Goal: Transaction & Acquisition: Purchase product/service

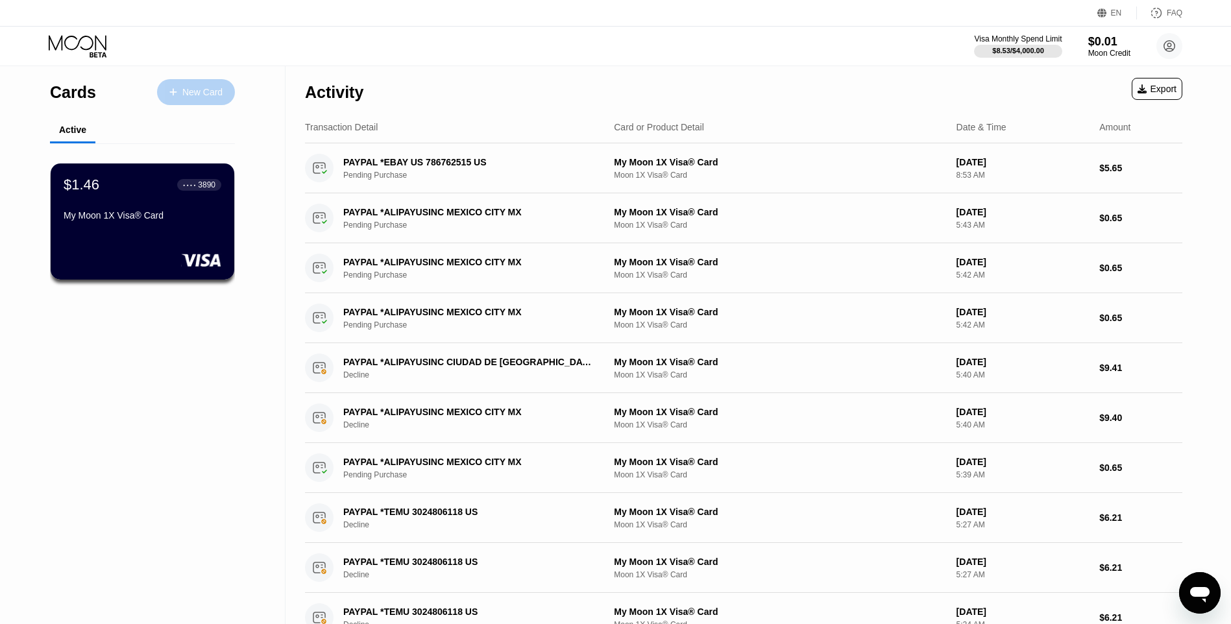
click at [222, 98] on div "New Card" at bounding box center [202, 92] width 40 height 11
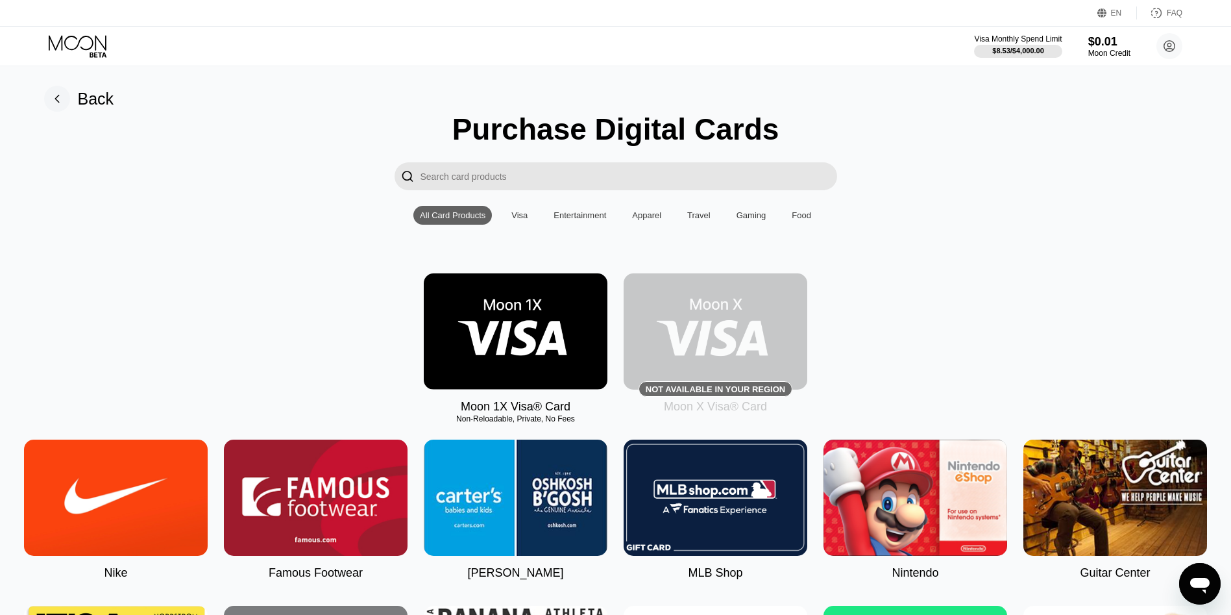
click at [513, 317] on img at bounding box center [516, 331] width 184 height 116
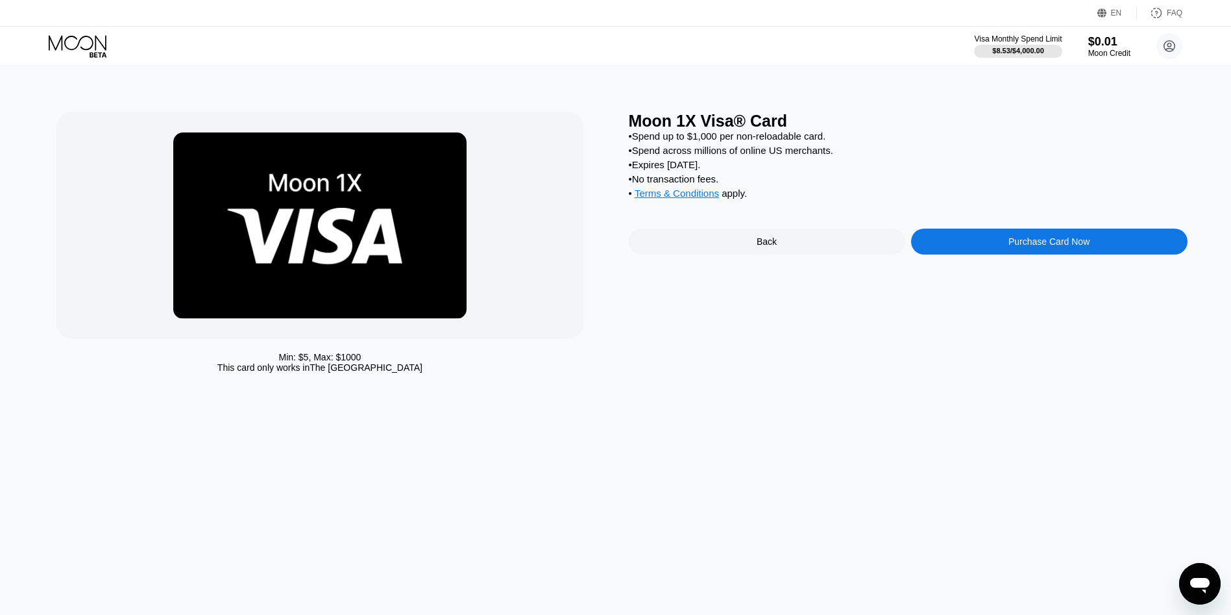
click at [1002, 236] on div "Moon 1X Visa® Card • Spend up to $1,000 per non-reloadable card. • Spend across…" at bounding box center [908, 245] width 559 height 267
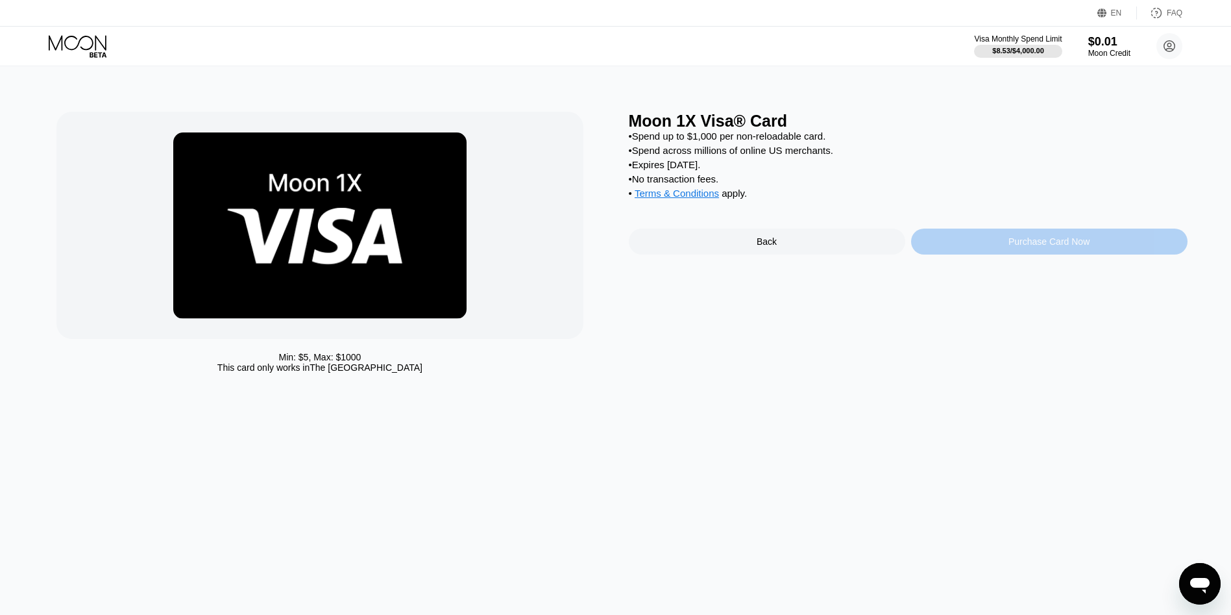
click at [998, 254] on div "Purchase Card Now" at bounding box center [1049, 242] width 277 height 26
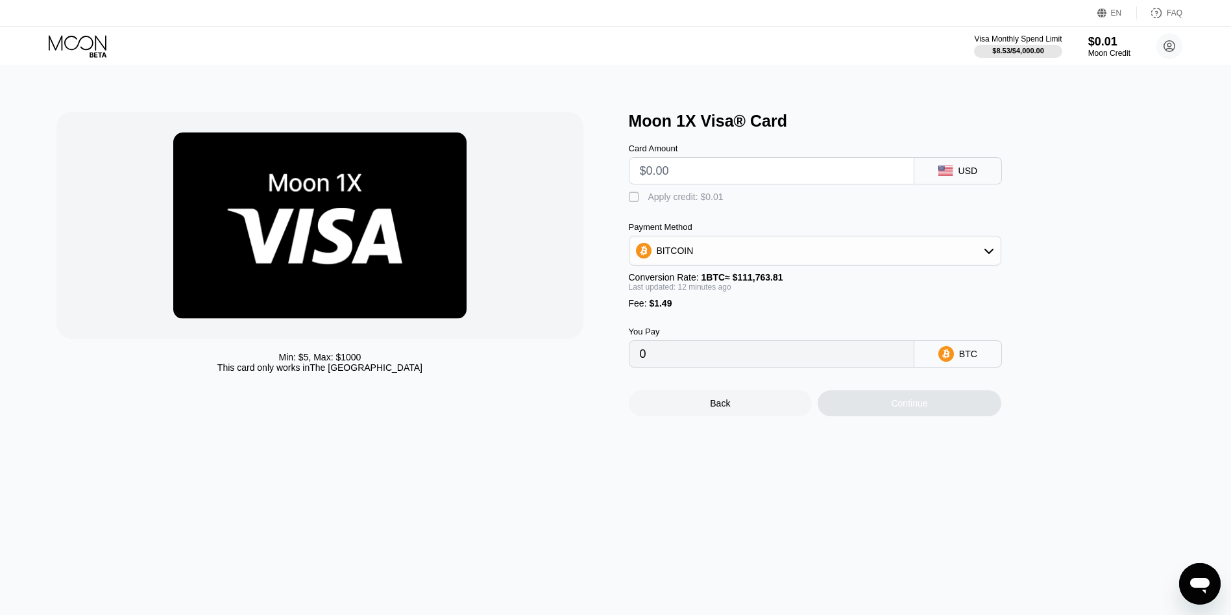
click at [674, 175] on input "text" at bounding box center [772, 171] width 264 height 26
type input "$20"
type input "0.00019222"
type input "$20"
click at [610, 210] on div "Min: $ 5 , Max: $ 1000 This card only works in The United States" at bounding box center [335, 264] width 559 height 304
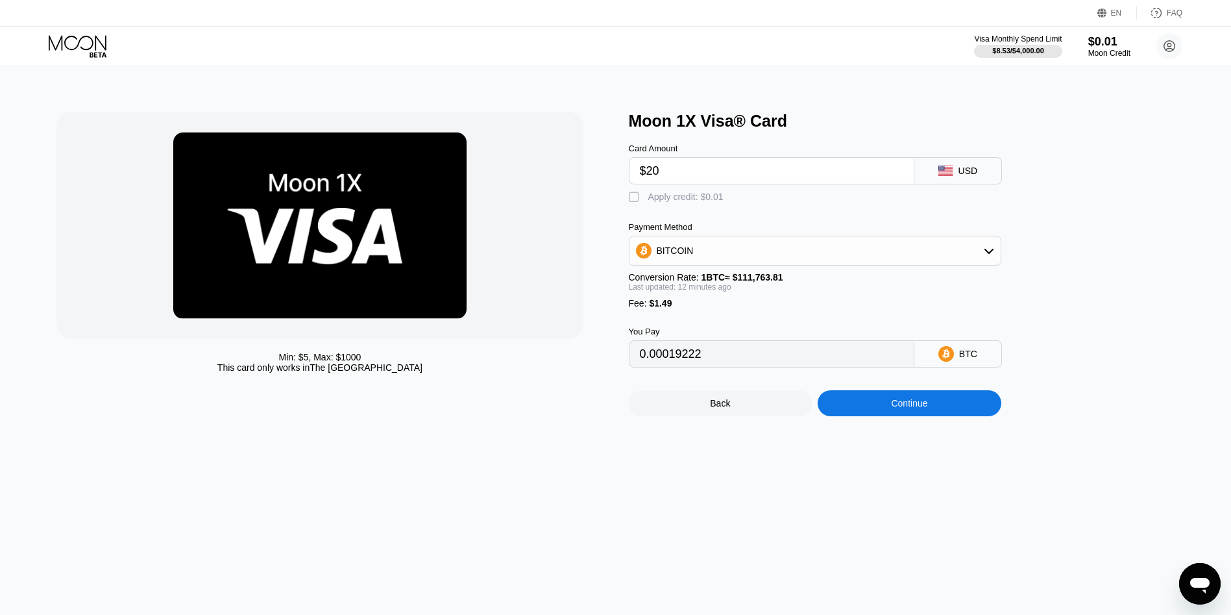
click at [861, 416] on div "Continue" at bounding box center [910, 403] width 184 height 26
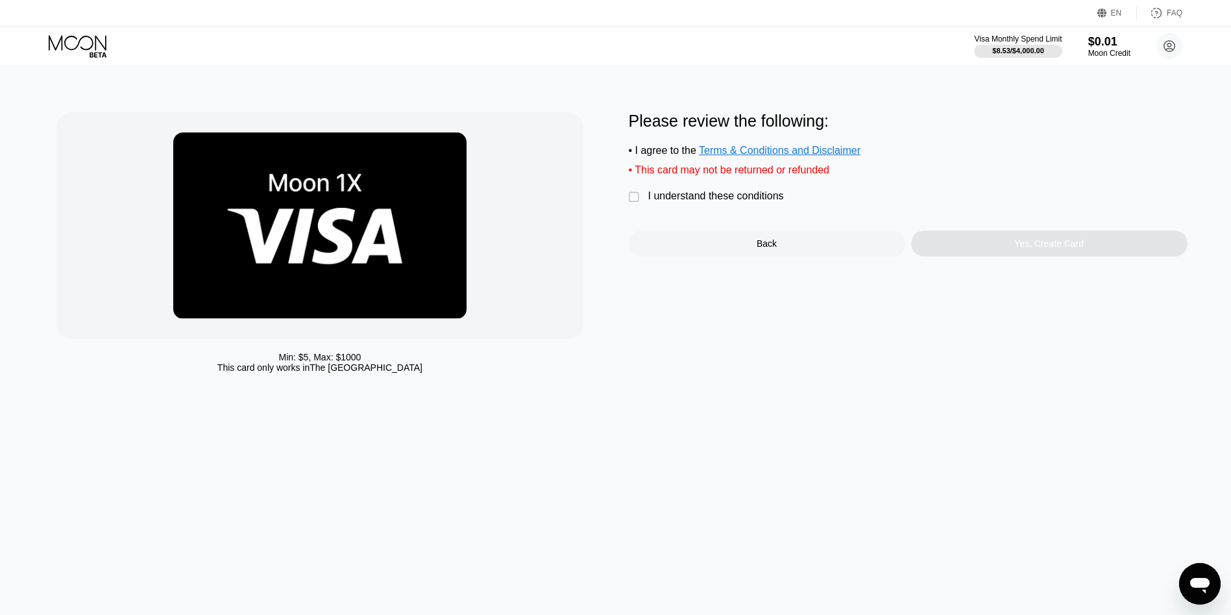
click at [677, 200] on div "I understand these conditions" at bounding box center [717, 196] width 136 height 12
click at [944, 248] on div "Yes, Create Card" at bounding box center [1049, 243] width 277 height 26
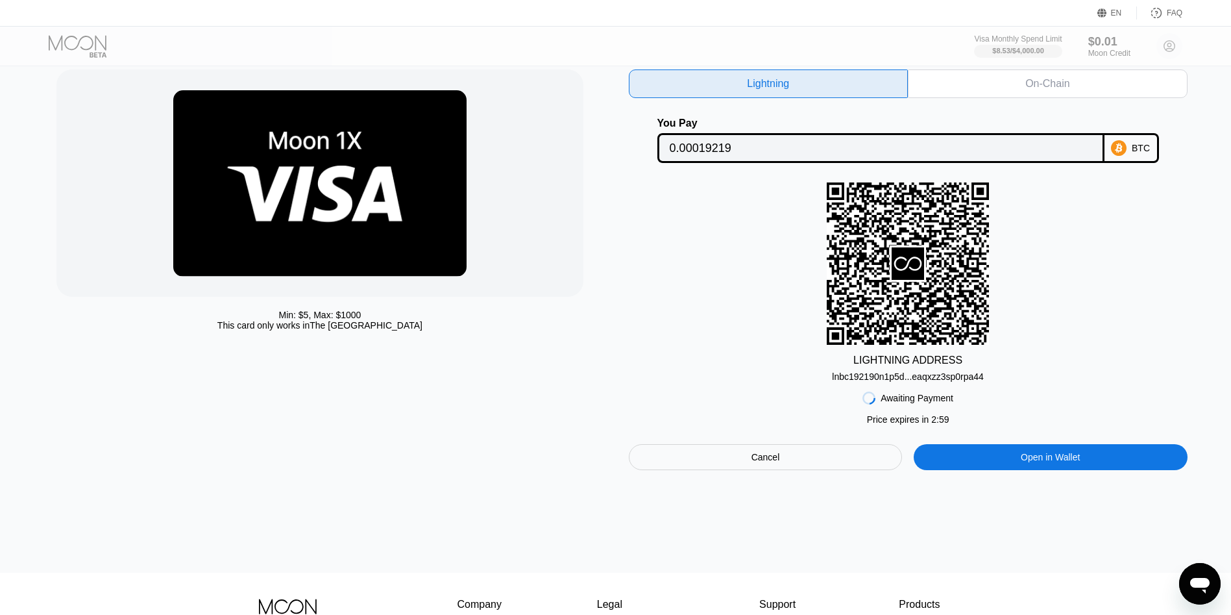
scroll to position [65, 0]
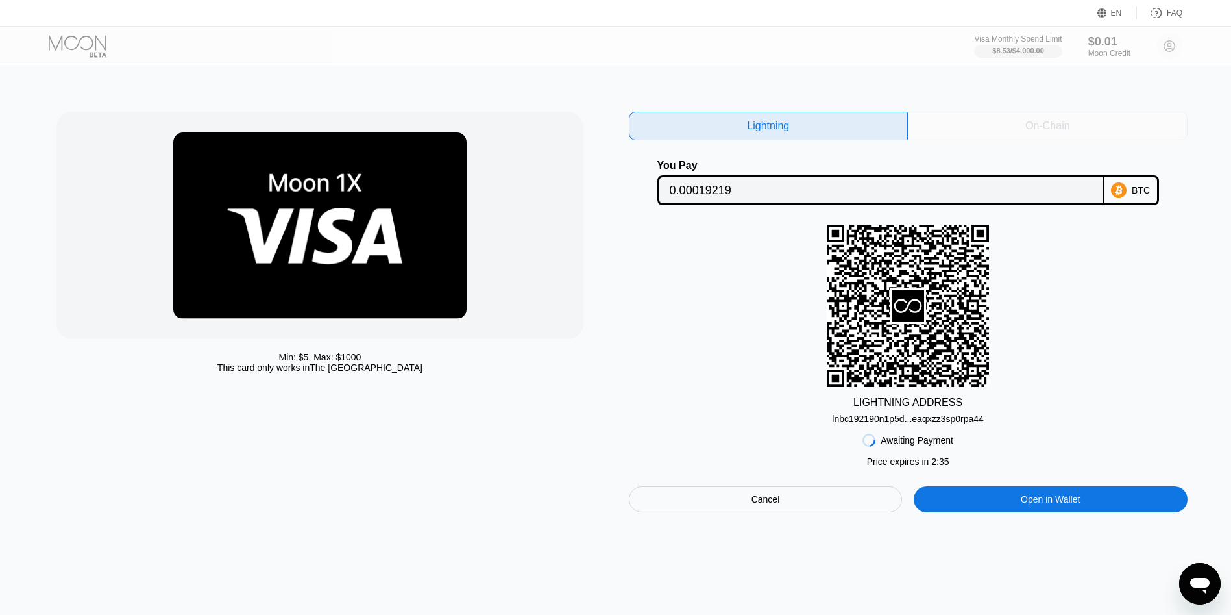
click at [956, 121] on div "On-Chain" at bounding box center [1048, 126] width 280 height 29
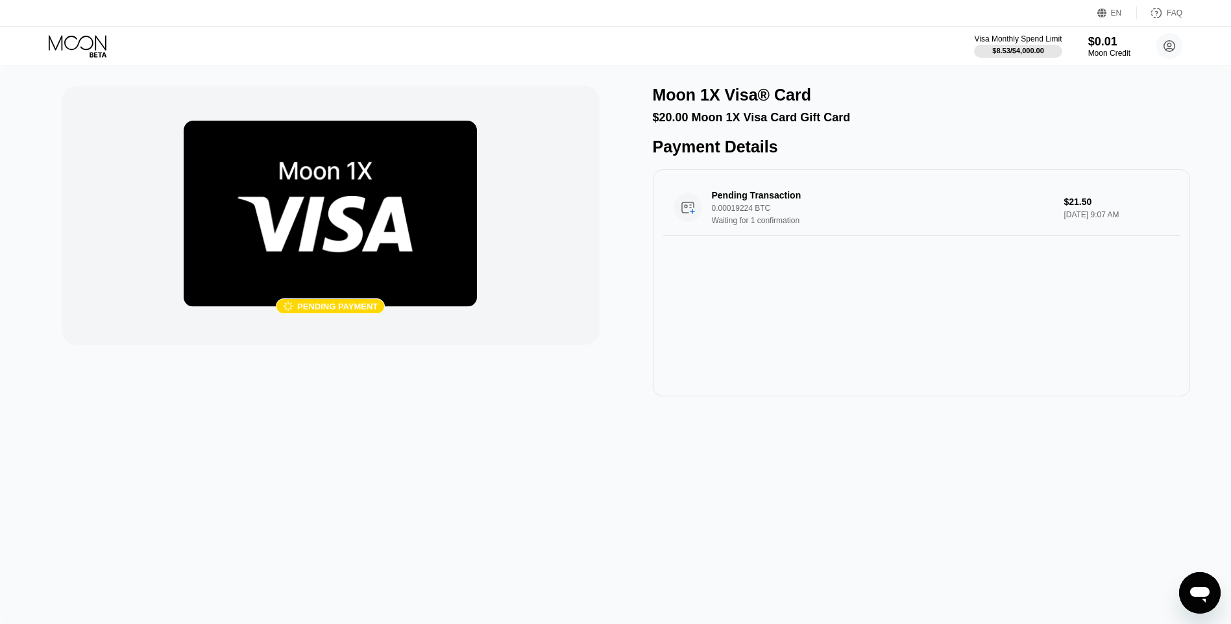
click at [55, 43] on icon at bounding box center [79, 46] width 60 height 23
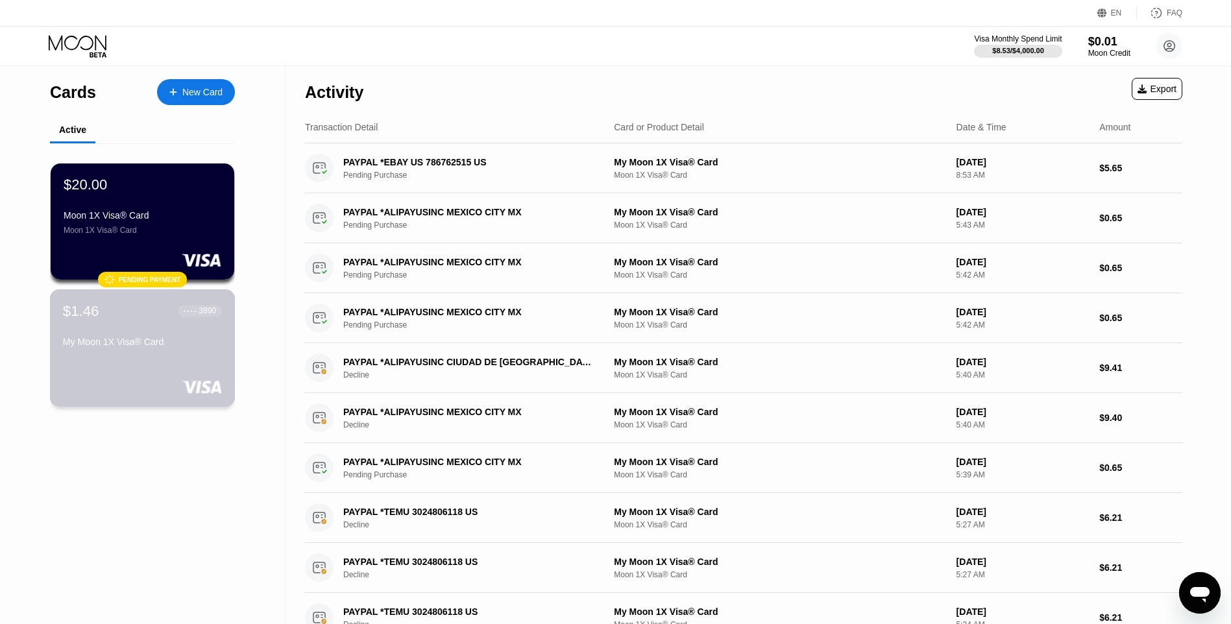
click at [123, 328] on div "$1.46 ● ● ● ● 3890 My Moon 1X Visa® Card" at bounding box center [142, 328] width 159 height 50
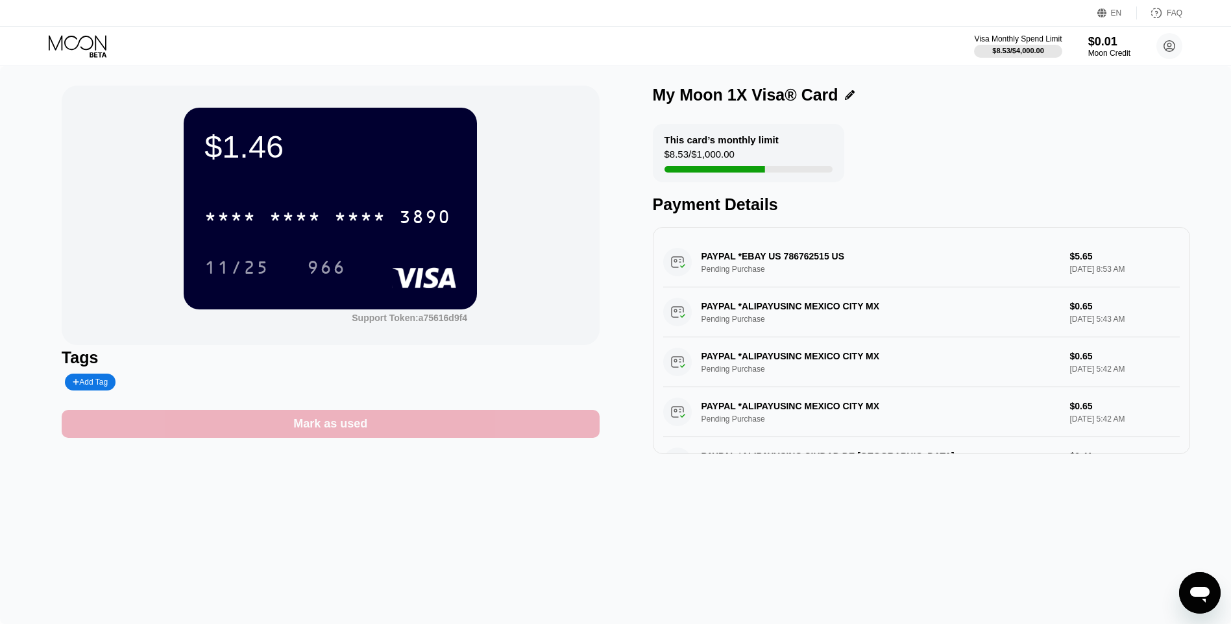
click at [260, 428] on div "Mark as used" at bounding box center [331, 424] width 538 height 28
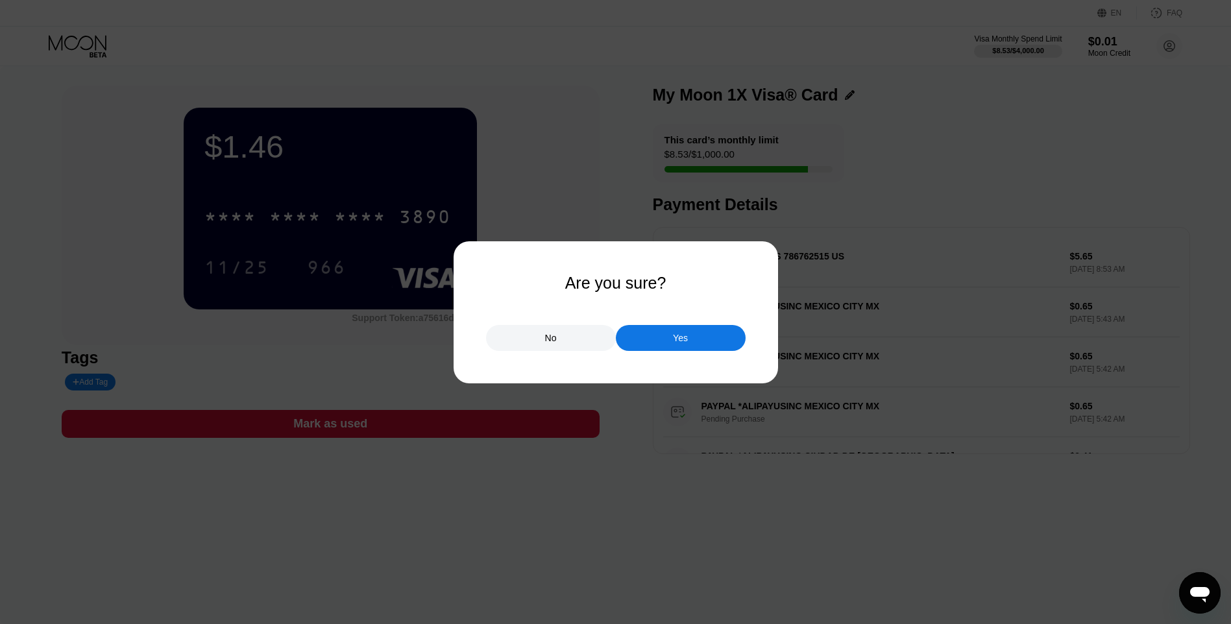
click at [552, 336] on div "No" at bounding box center [551, 338] width 12 height 12
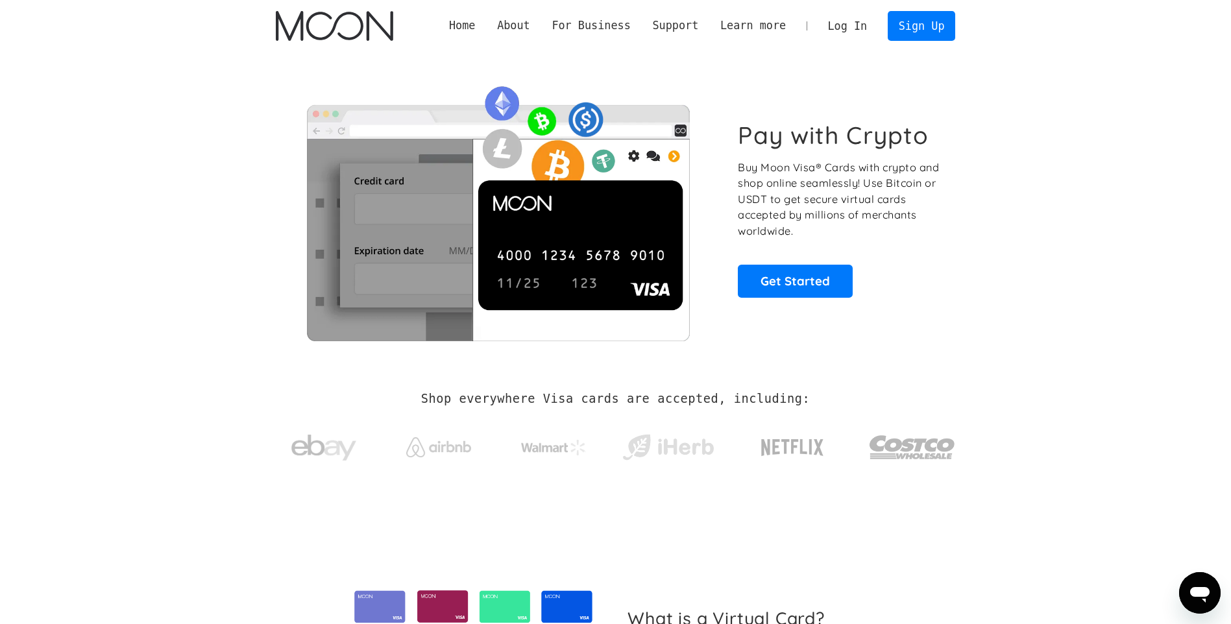
click at [848, 27] on link "Log In" at bounding box center [847, 26] width 61 height 29
